Goal: Information Seeking & Learning: Find specific fact

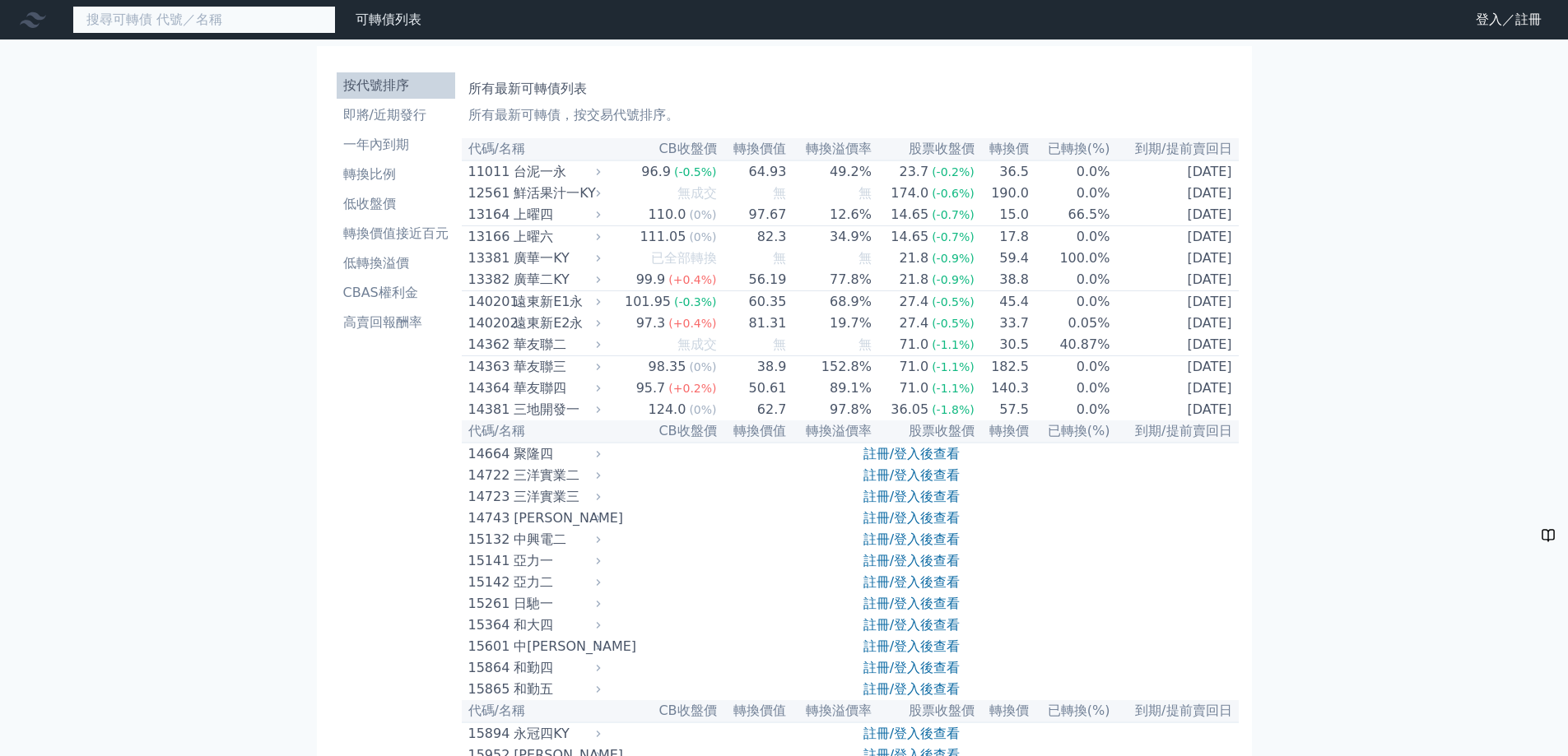
click at [265, 27] on input at bounding box center [204, 20] width 264 height 28
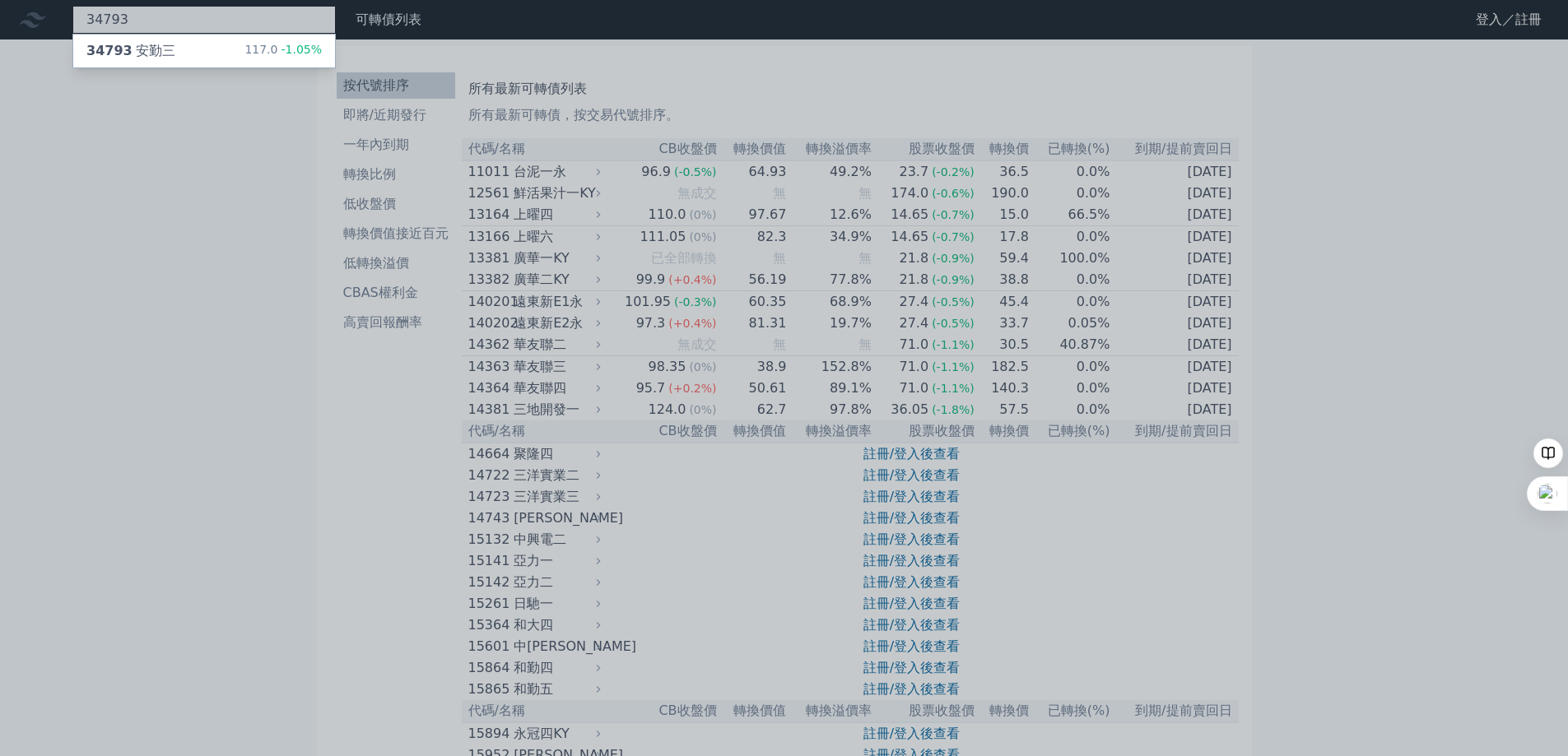
type input "34793"
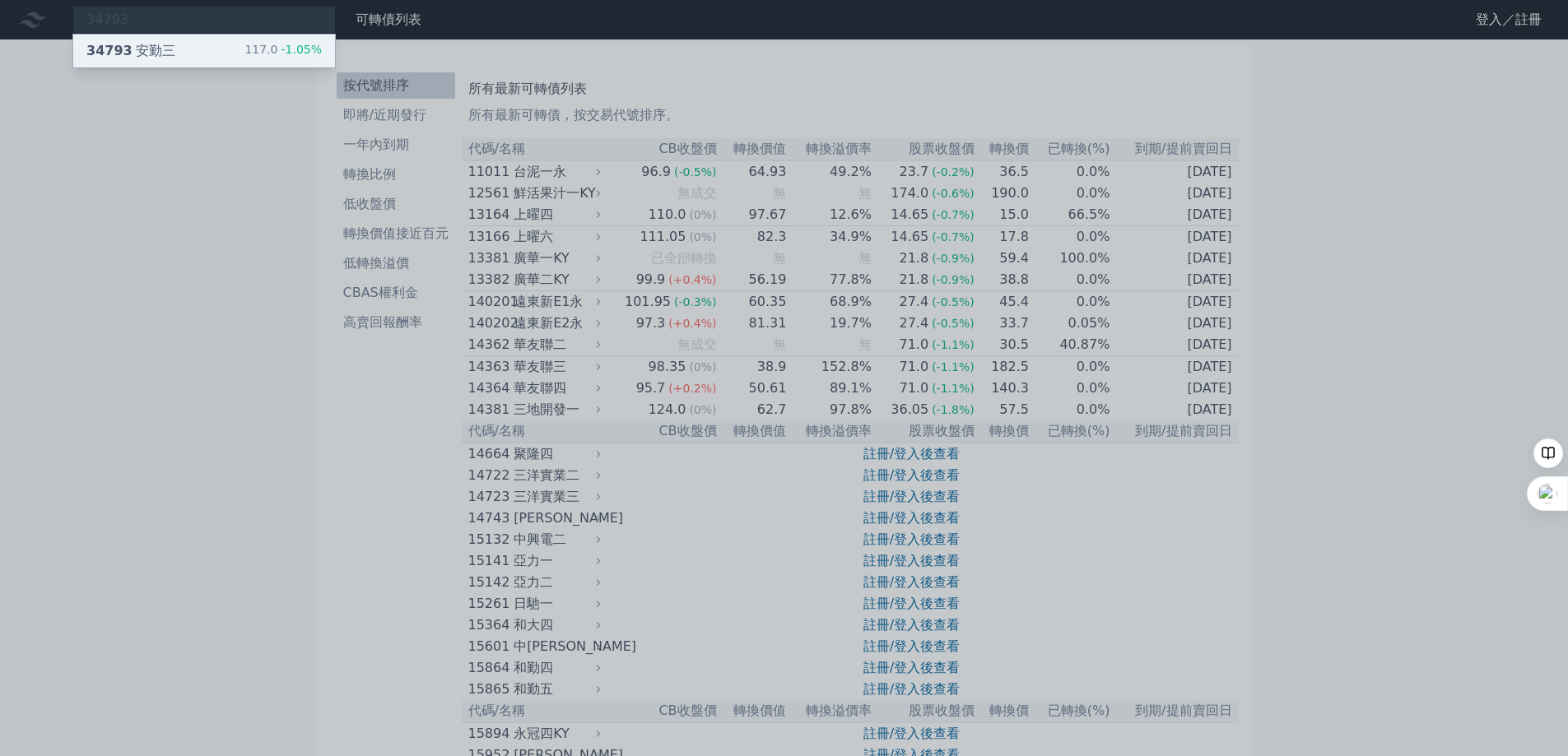
click at [260, 53] on div "34793 安勤三 117.0 -1.05%" at bounding box center [204, 51] width 262 height 33
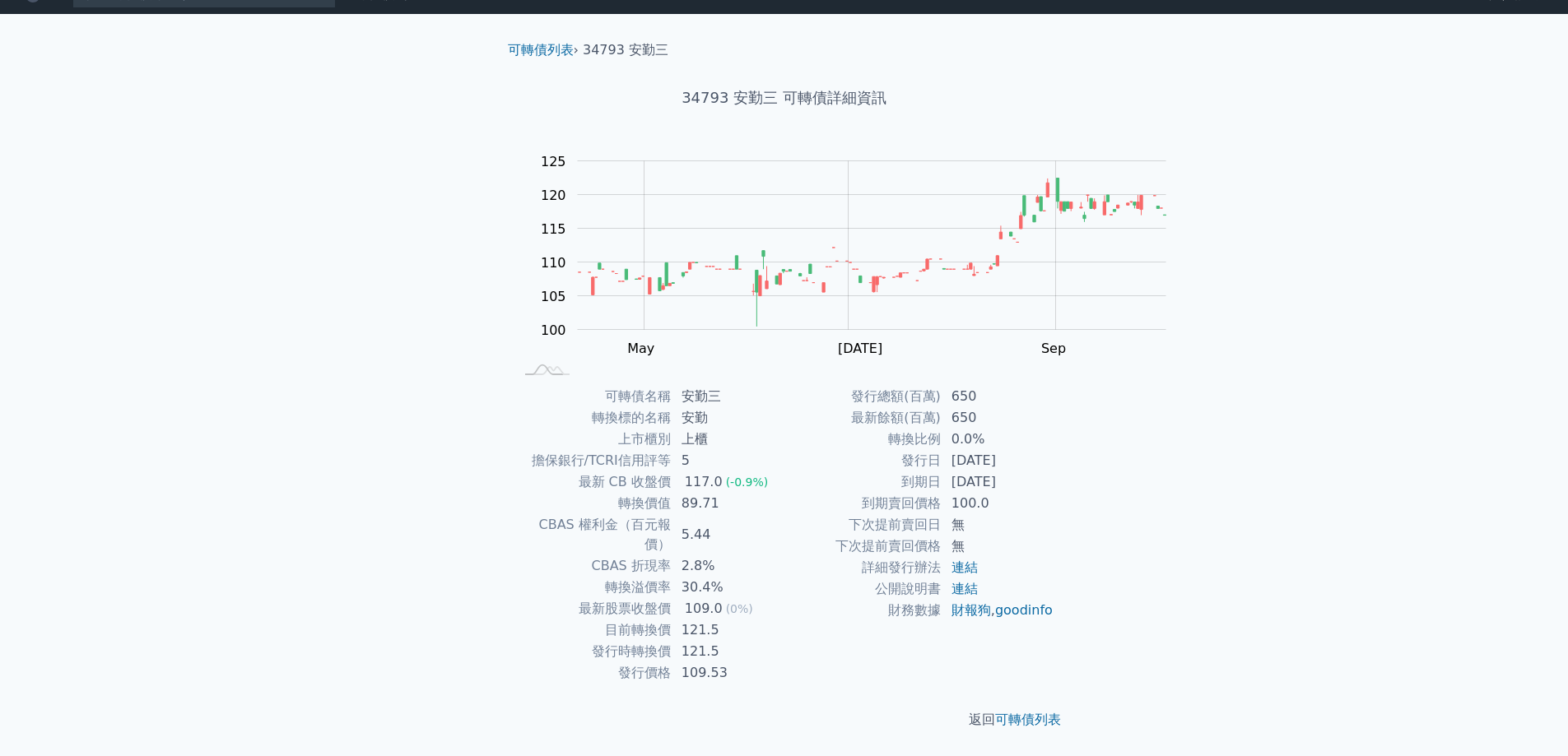
scroll to position [139, 0]
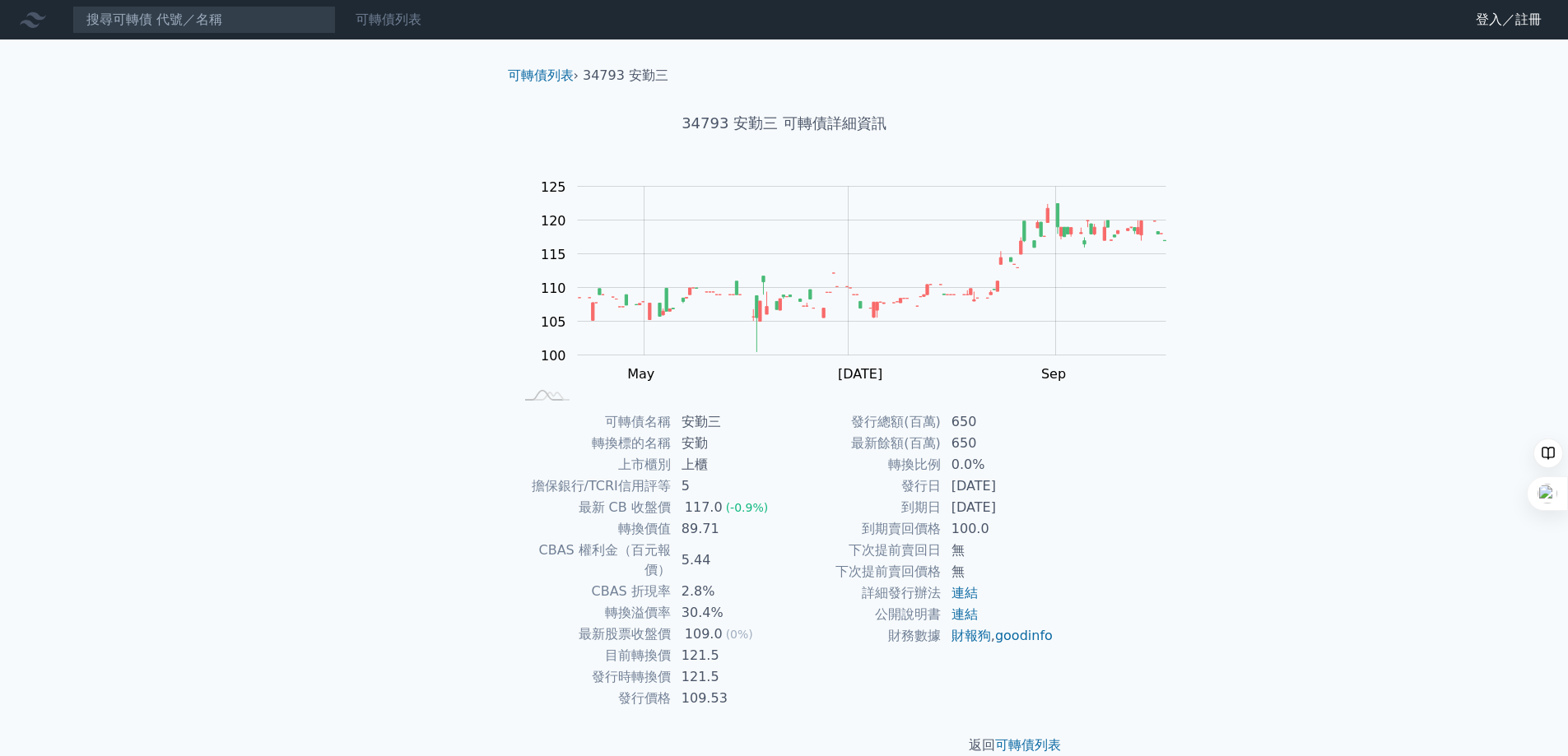
click at [421, 27] on link "可轉債列表" at bounding box center [389, 19] width 66 height 16
